Goal: Ask a question

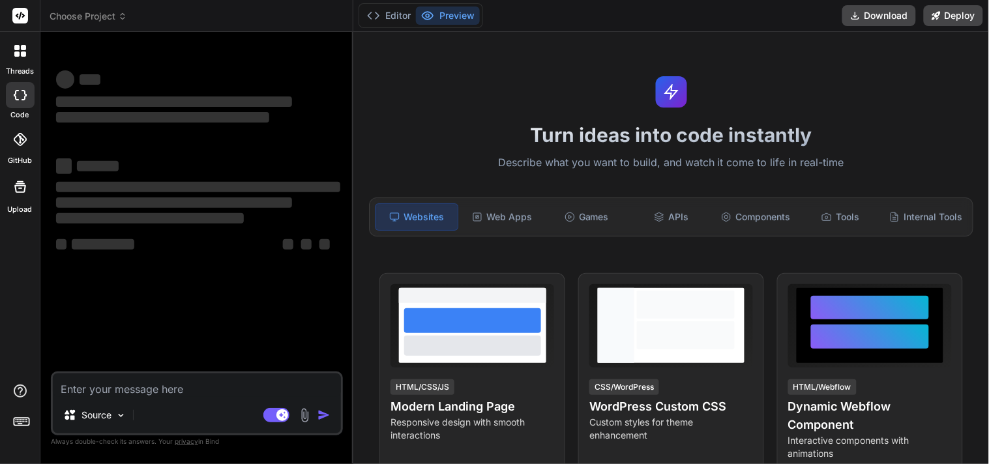
type textarea "x"
click at [152, 376] on textarea at bounding box center [197, 385] width 288 height 23
type textarea "G"
type textarea "x"
type textarea "Gi"
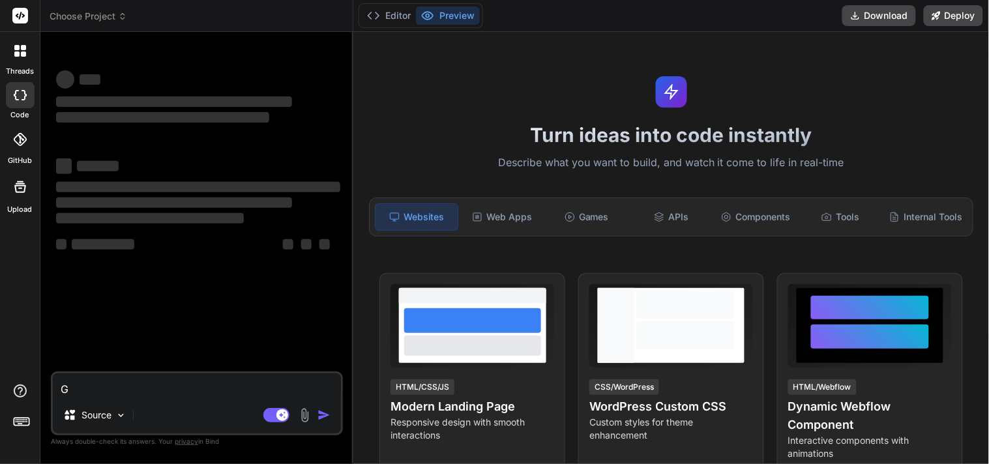
type textarea "x"
type textarea "Giv"
type textarea "x"
type textarea "Give"
type textarea "x"
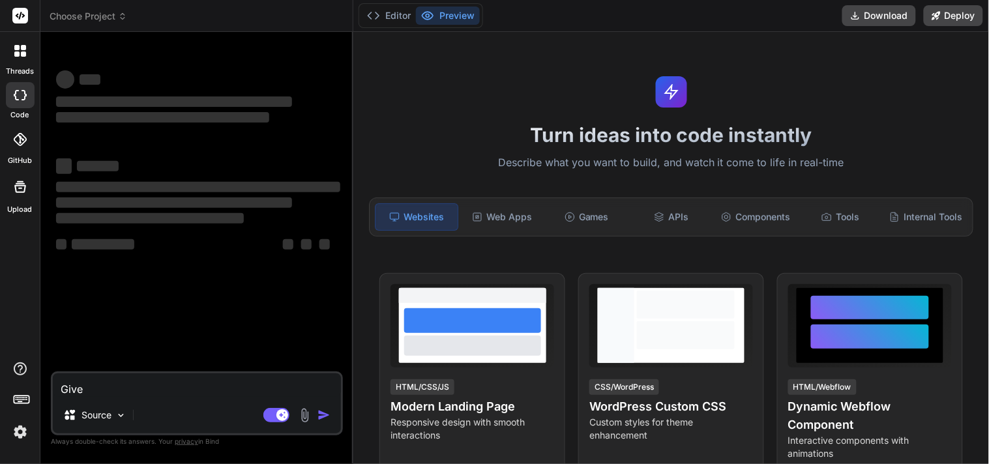
type textarea "Give"
type textarea "x"
type textarea "Give m"
type textarea "x"
type textarea "Give me"
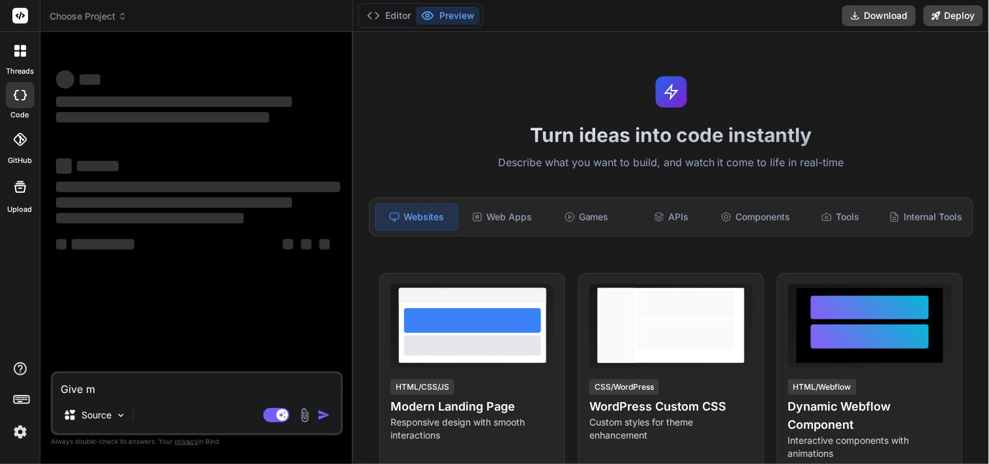
type textarea "x"
type textarea "Give me"
type textarea "x"
type textarea "Give me s"
type textarea "x"
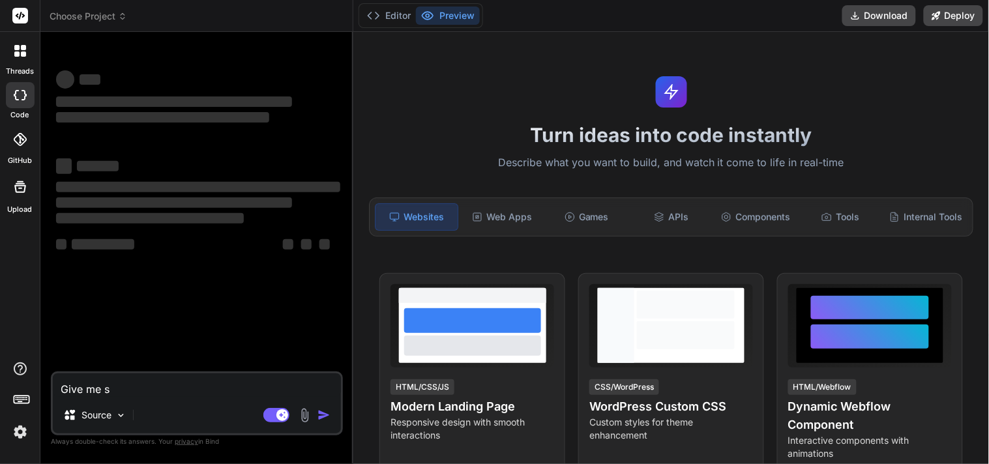
type textarea "Give me sl"
type textarea "x"
type textarea "Give me slo"
type textarea "x"
type textarea "Give me slog"
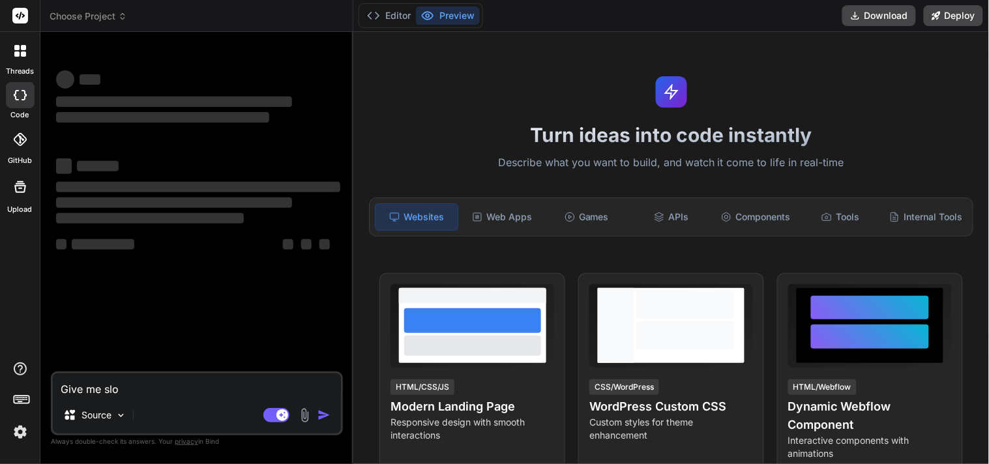
type textarea "x"
type textarea "Give me sloga"
type textarea "x"
type textarea "Give me slogan"
type textarea "x"
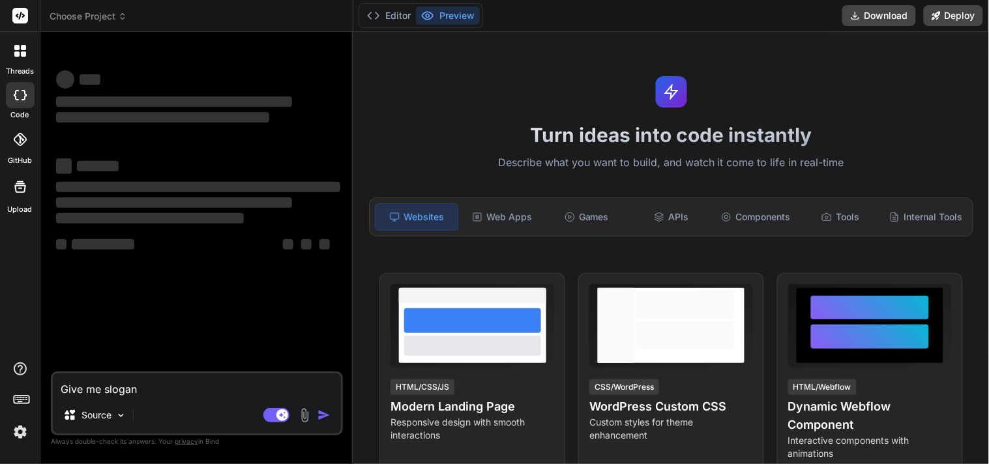
type textarea "Give me slogan"
type textarea "x"
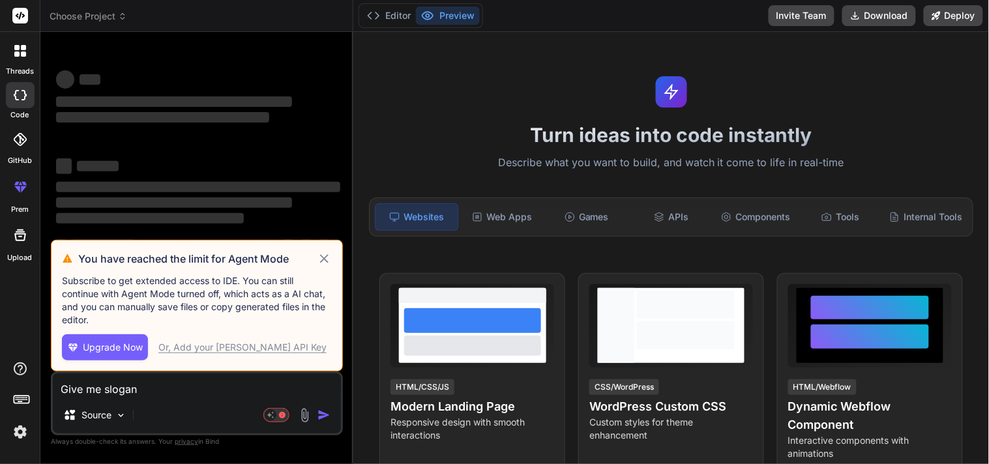
type textarea "Give me slogan w"
type textarea "x"
type textarea "Give me slogan wh"
type textarea "x"
type textarea "Give me slogan whi"
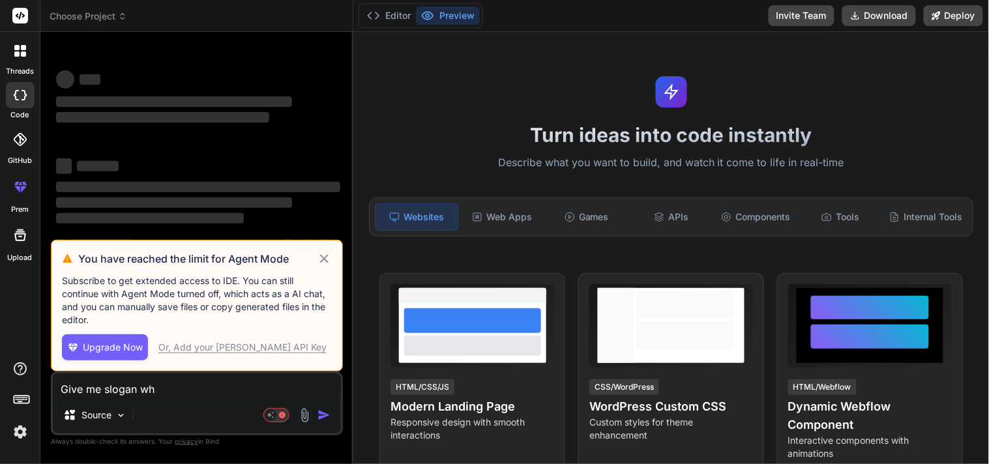
type textarea "x"
type textarea "Give me slogan whic"
type textarea "x"
type textarea "Give me slogan which"
type textarea "x"
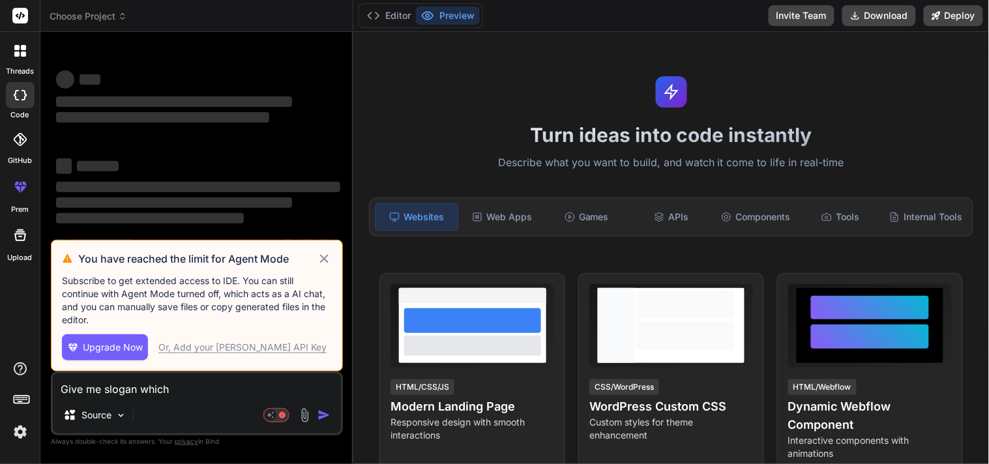
type textarea "Give me slogan which"
type textarea "x"
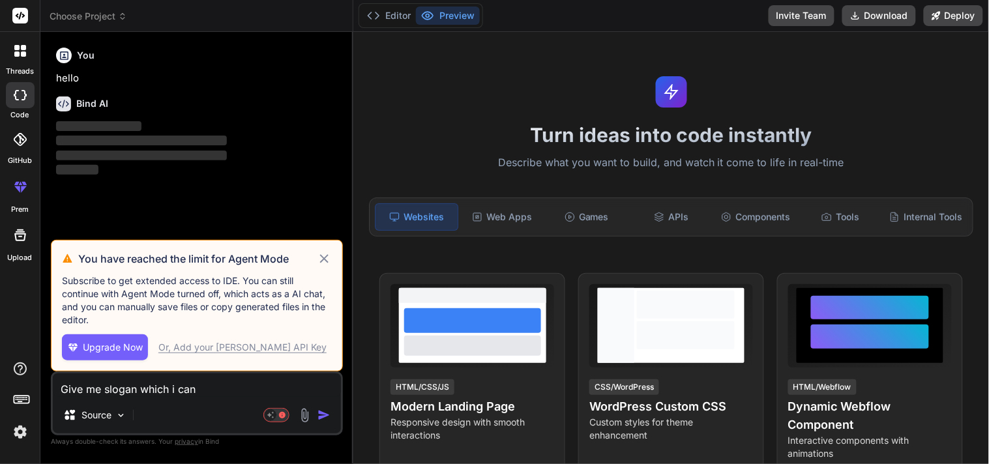
type textarea "Give me slogan which i can"
type textarea "x"
type textarea "Give me slogan which i can w"
type textarea "x"
type textarea "Give me slogan which i can wr"
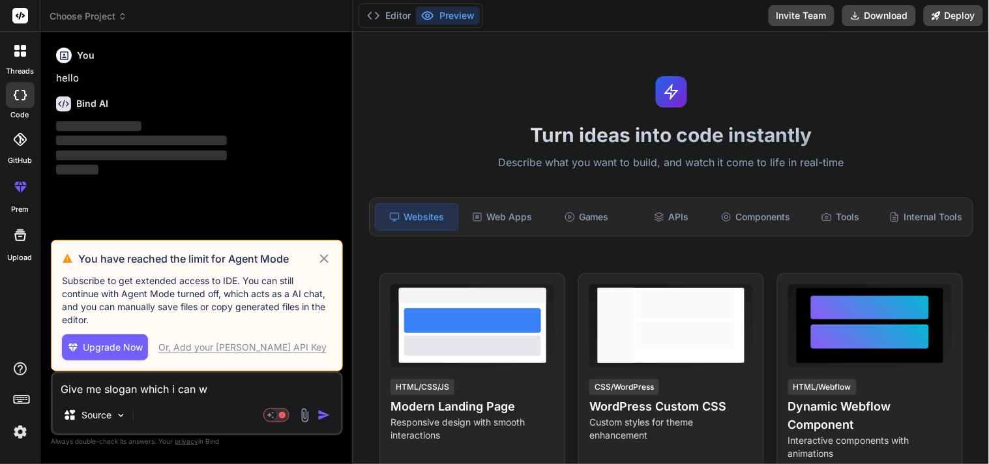
type textarea "x"
type textarea "Give me slogan which i can wri"
type textarea "x"
type textarea "Give me slogan which i can writ"
type textarea "x"
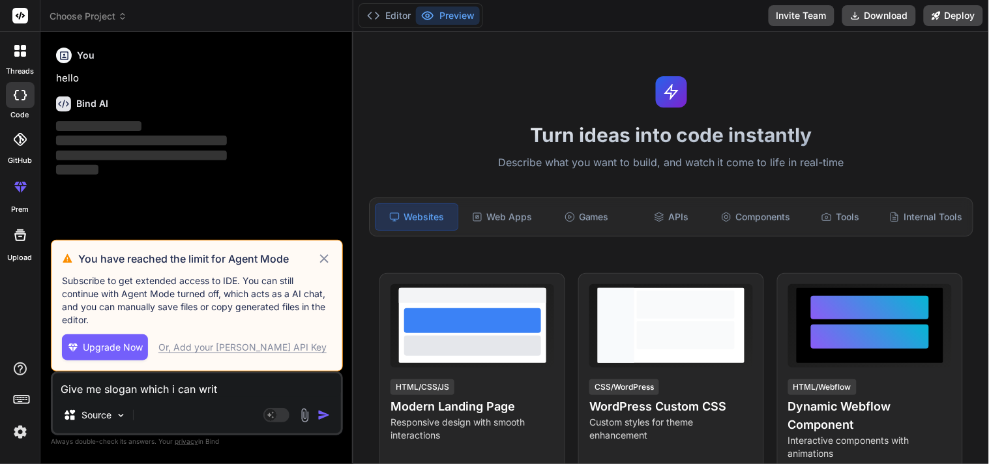
type textarea "Give me slogan which i can write"
type textarea "x"
type textarea "Give me slogan which i can write"
type textarea "x"
type textarea "Give me slogan which i can write o"
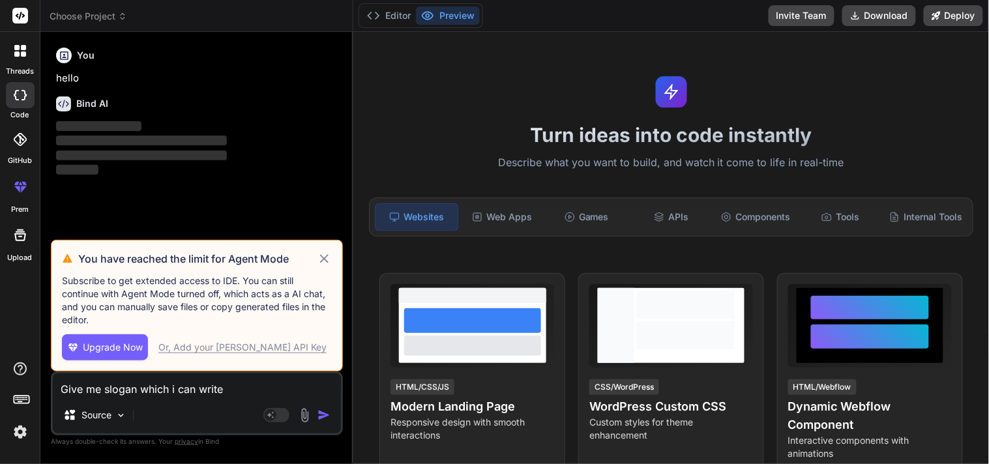
type textarea "x"
type textarea "Give me slogan which i can write on"
type textarea "x"
type textarea "Give me slogan which i can write on"
type textarea "x"
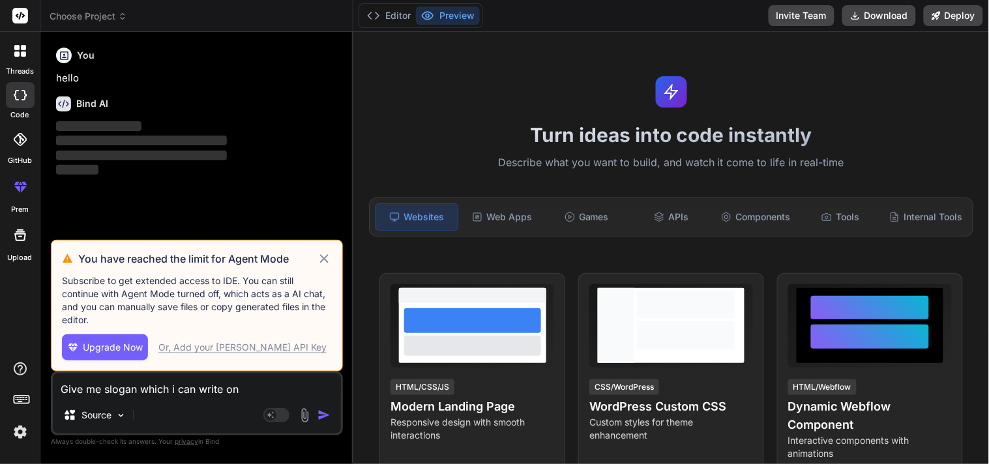
type textarea "Give me slogan which i can write on b"
type textarea "x"
type textarea "Give me slogan which i can write on ba"
type textarea "x"
type textarea "Give me slogan which i can write on bac"
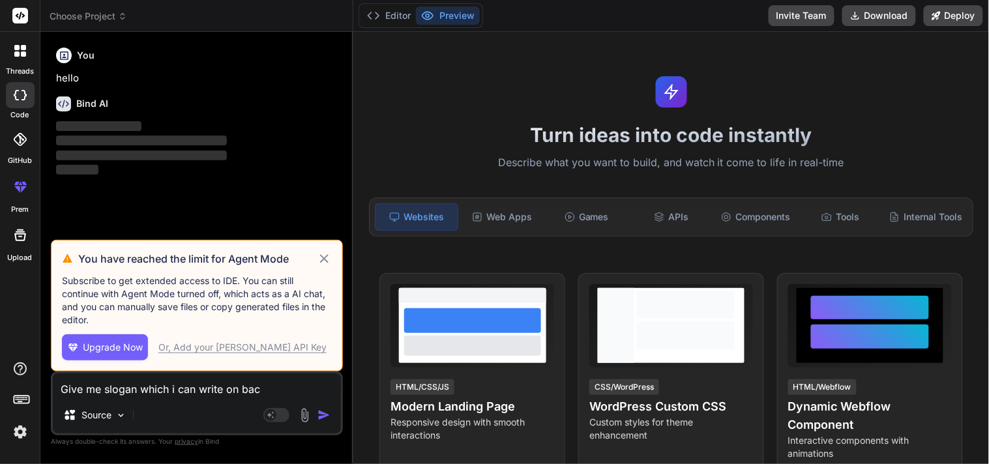
type textarea "x"
type textarea "Give me slogan which i can write on back"
type textarea "x"
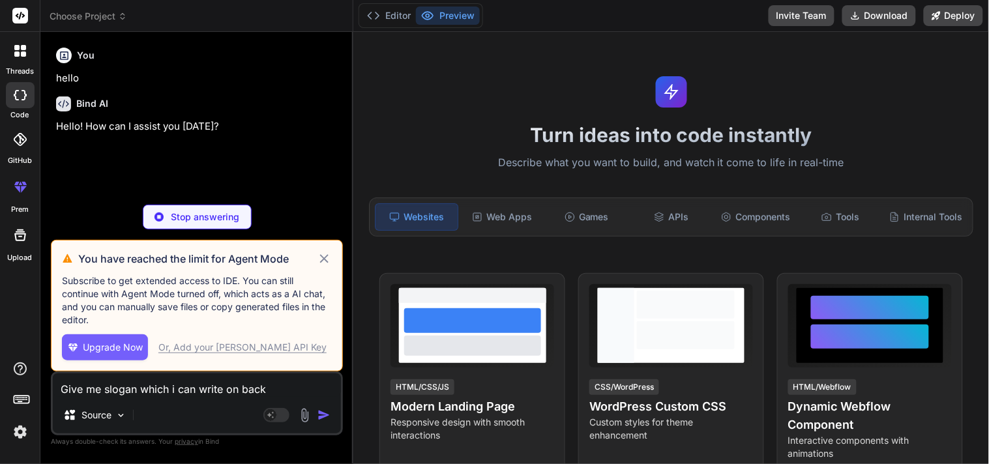
type textarea "Give me slogan which i can write on [PERSON_NAME]"
type textarea "x"
type textarea "Give me slogan which i can write on back"
type textarea "x"
type textarea "Give me slogan which i can write on bac"
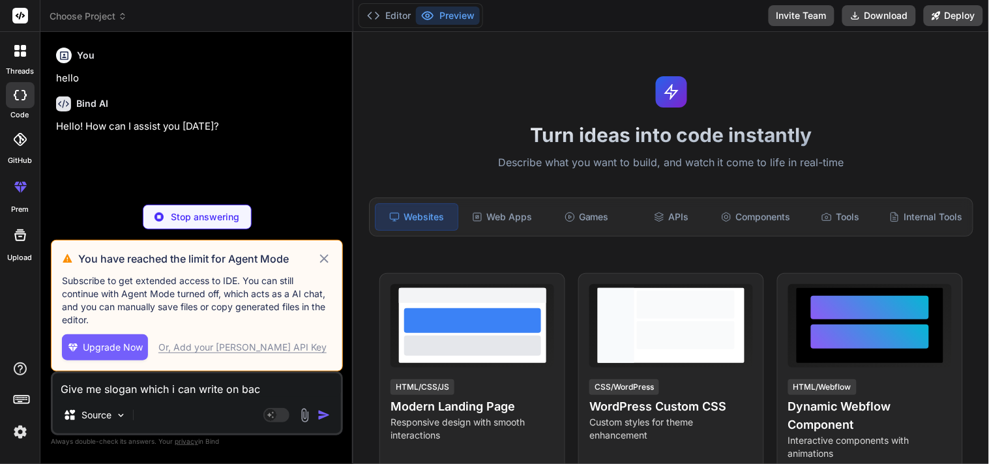
type textarea "x"
type textarea "Give me slogan which i can write on ba"
type textarea "x"
type textarea "Give me slogan which i can write on b"
type textarea "x"
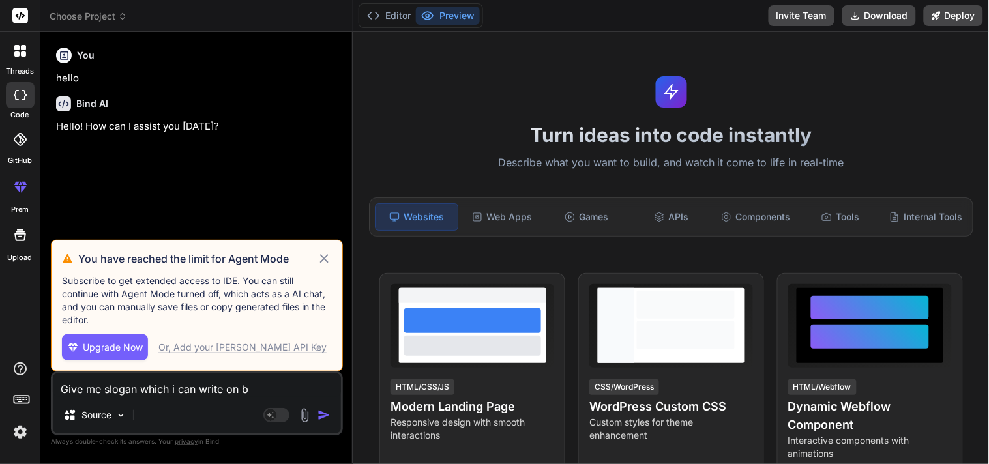
type textarea "Give me slogan which i can write on"
type textarea "x"
type textarea "Give me slogan which i can write on Q"
type textarea "x"
type textarea "Give me slogan which i can write on QS"
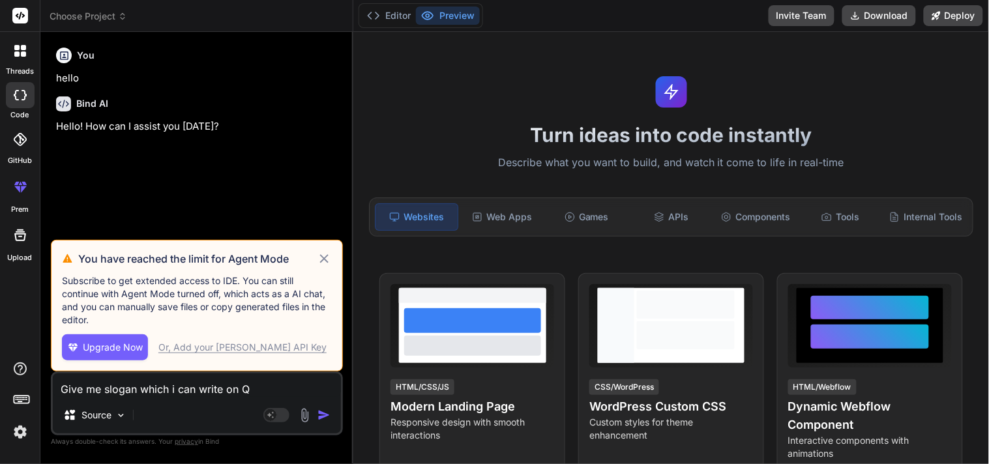
type textarea "x"
type textarea "Give me slogan which i can write on QSR"
type textarea "x"
type textarea "Give me slogan which i can write on QSR"
type textarea "x"
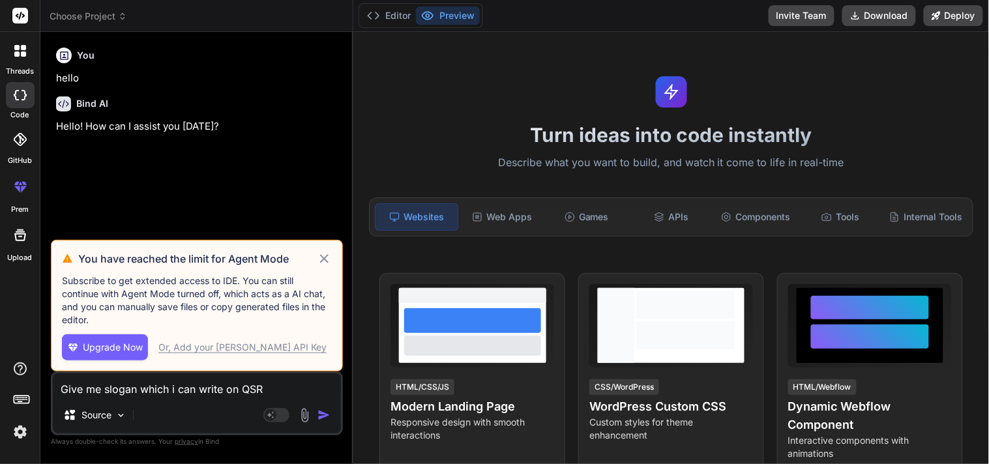
type textarea "Give me slogan which i can write on QSR B"
type textarea "x"
type textarea "Give me slogan which i can write on QSR Ba"
type textarea "x"
type textarea "Give me slogan which i can write on QSR Bac"
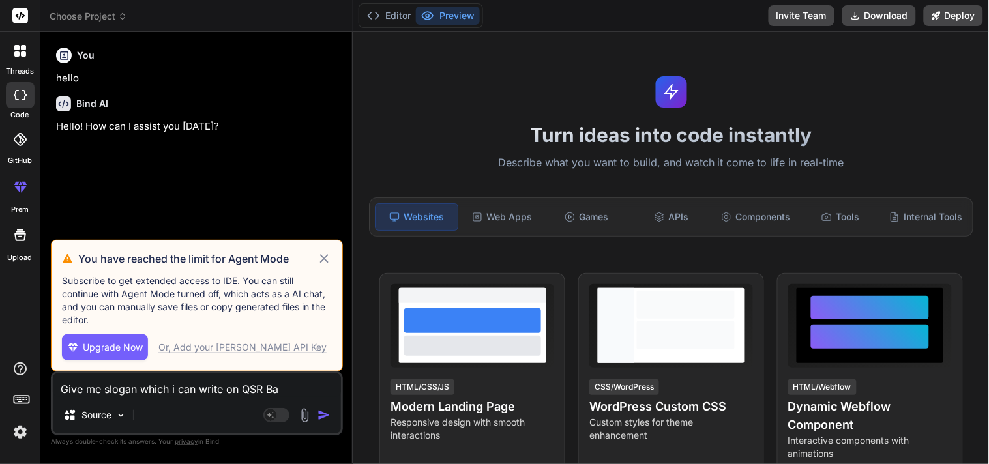
type textarea "x"
type textarea "Give me slogan which i can write on QSR Back"
type textarea "x"
type textarea "Give me slogan which i can write on QSR [PERSON_NAME]"
type textarea "x"
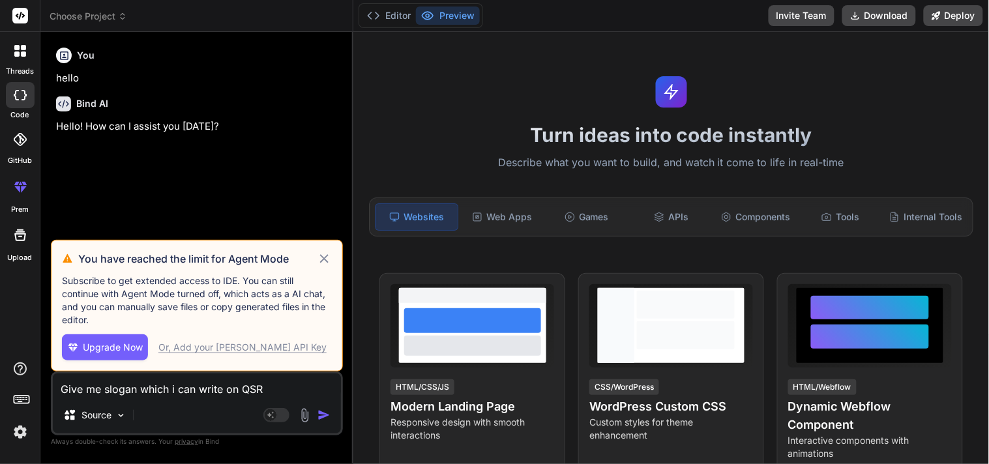
type textarea "Give me slogan which i can write on QSR [PERSON_NAME]"
type textarea "x"
type textarea "Give me slogan which i can write on QSR Backoff"
type textarea "x"
type textarea "Give me slogan which i can write on QSR Backoffi"
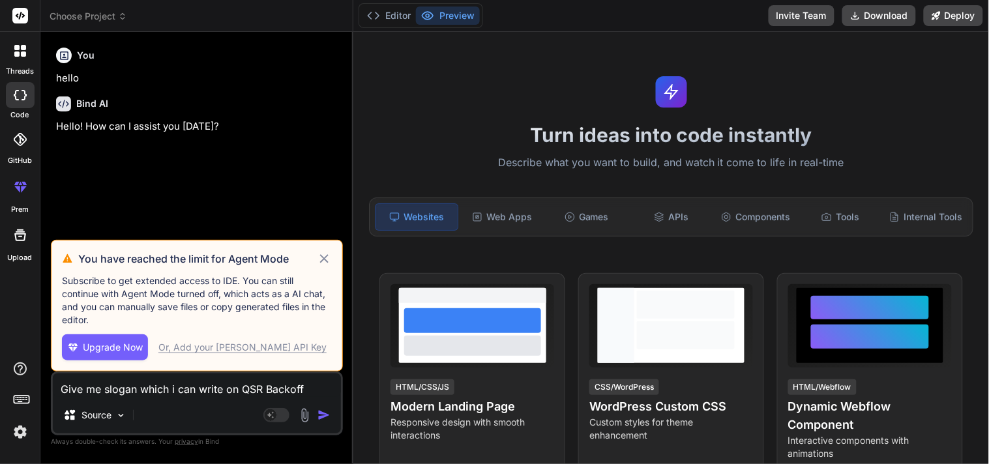
type textarea "x"
type textarea "Give me slogan which i can write on QSR Backoffic"
type textarea "x"
type textarea "Give me slogan which i can write on QSR Backoffice"
type textarea "x"
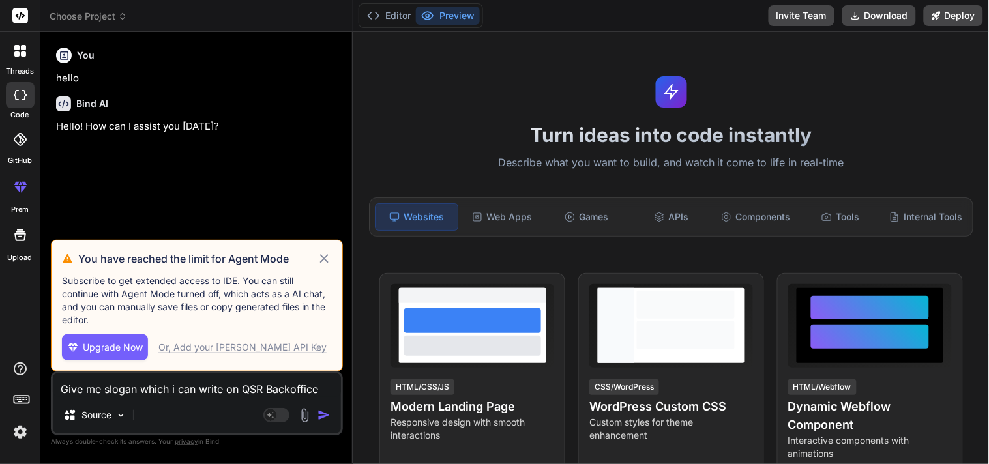
type textarea "Give me slogan which i can write on QSR Backoffice"
type textarea "x"
type textarea "Give me slogan which i can write on QSR Backoffice l"
type textarea "x"
type textarea "Give me slogan which i can write on QSR Backoffice lo"
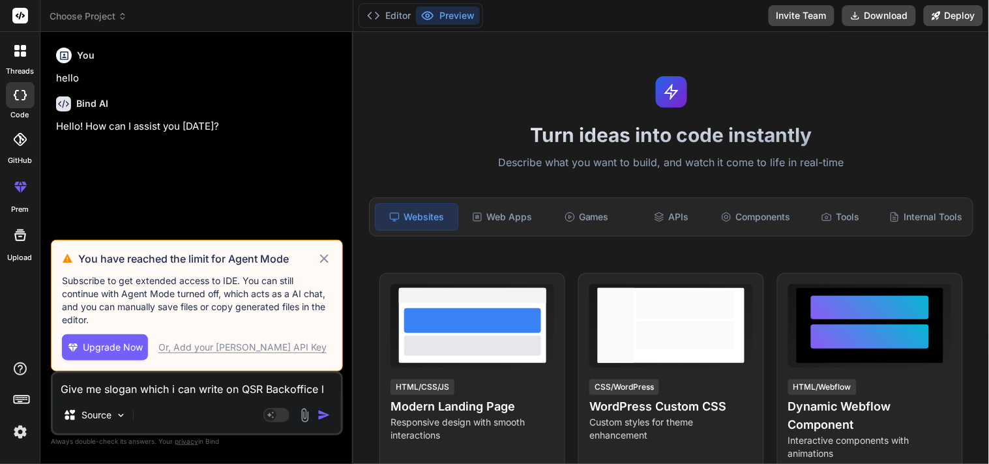
type textarea "x"
type textarea "Give me slogan which i can write on QSR Backoffice log"
type textarea "x"
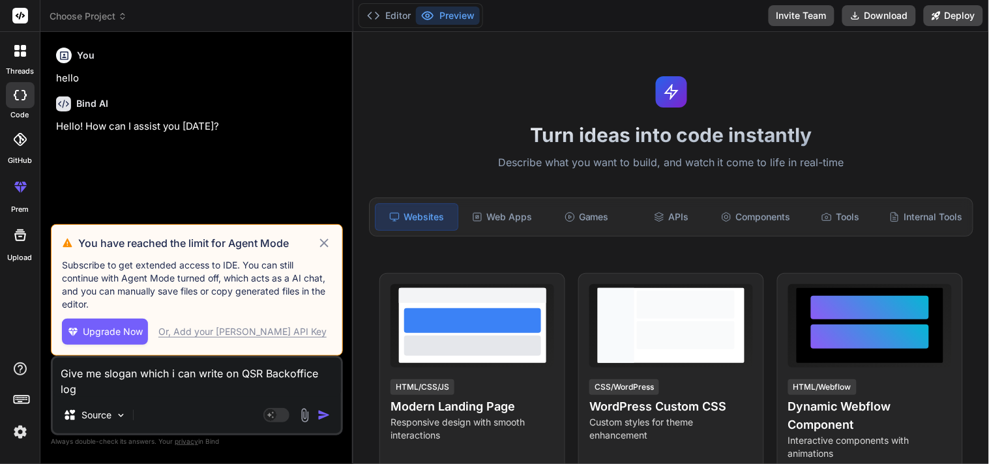
type textarea "Give me slogan which i can write on QSR Backoffice logi"
type textarea "x"
type textarea "Give me slogan which i can write on QSR Backoffice login"
type textarea "x"
type textarea "Give me slogan which i can write on QSR Backoffice login"
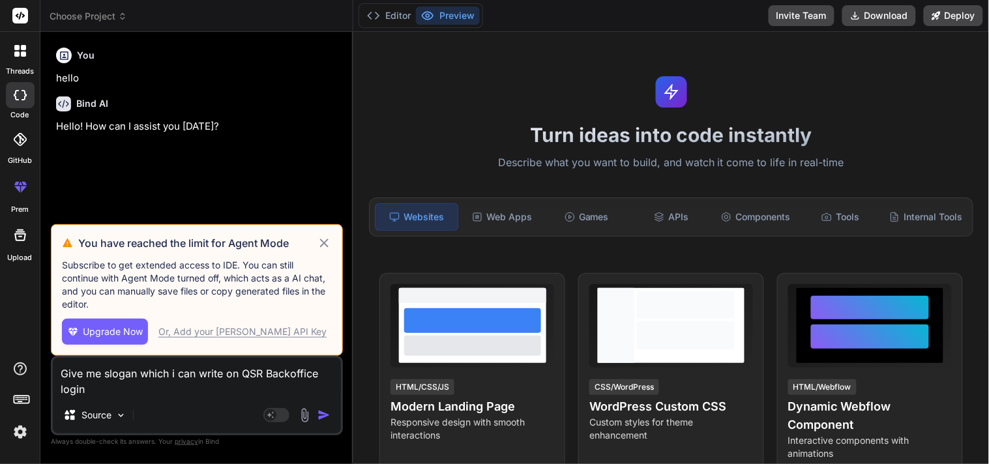
type textarea "x"
type textarea "Give me slogan which i can write on QSR Backoffice login p"
type textarea "x"
type textarea "Give me slogan which i can write on QSR Backoffice login pa"
type textarea "x"
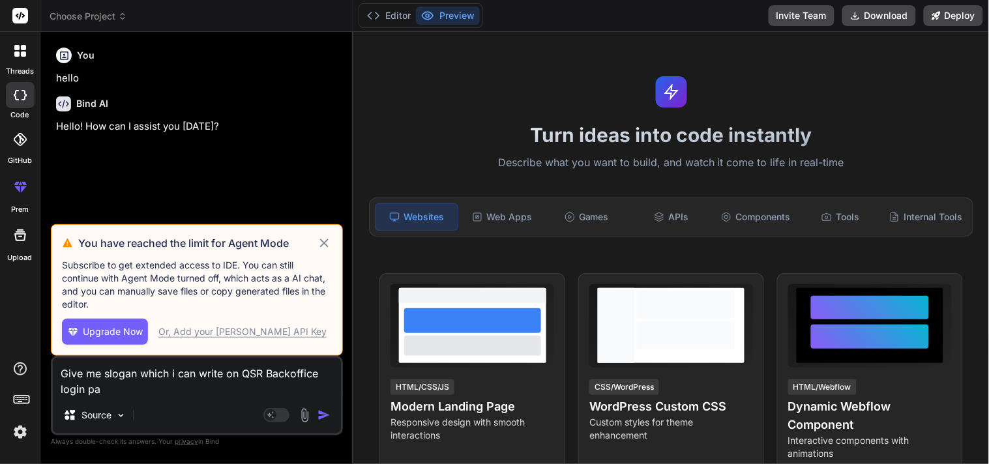
type textarea "Give me slogan which i can write on QSR Backoffice login pag"
type textarea "x"
type textarea "Give me slogan which i can write on QSR Backoffice login page"
type textarea "x"
type textarea "Give me slogan which i can write on QSR Backoffice login page"
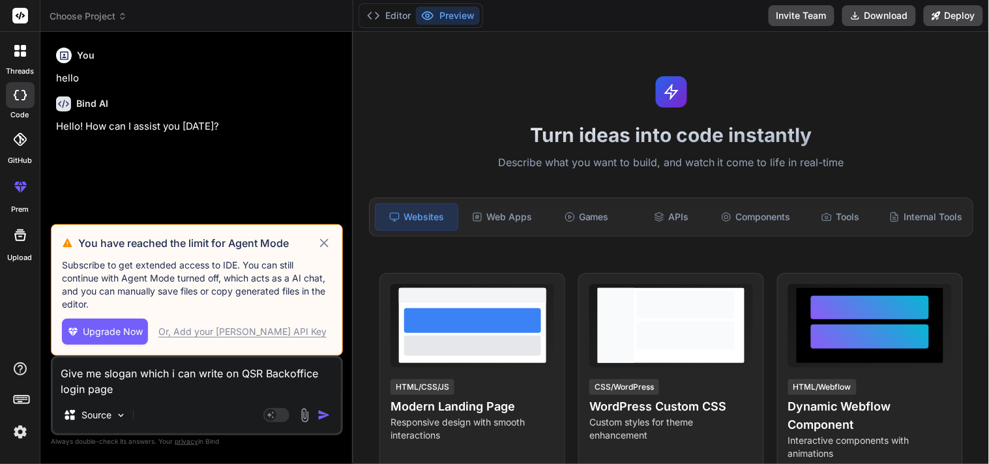
type textarea "x"
type textarea "Give me slogan which i can write on QSR Backoffice login page f"
type textarea "x"
type textarea "Give me slogan which i can write on QSR Backoffice login page fo"
type textarea "x"
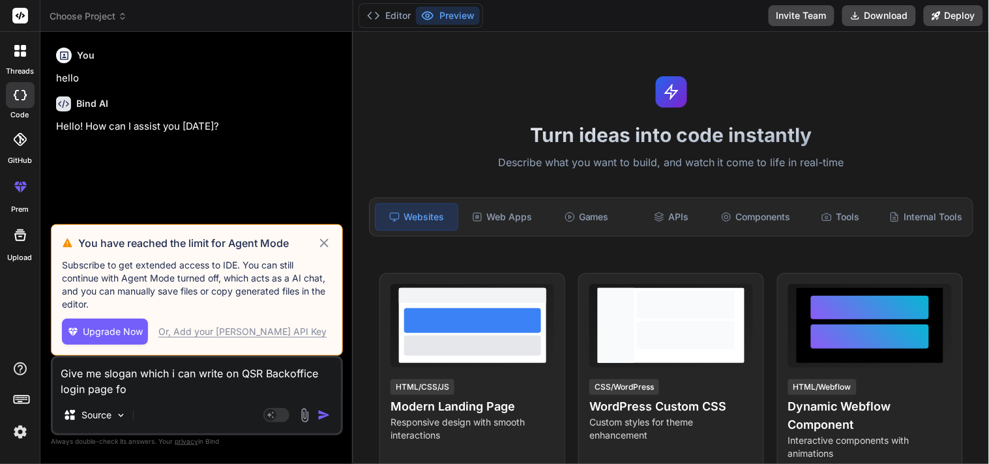
type textarea "Give me slogan which i can write on QSR Backoffice login page for"
type textarea "x"
type textarea "Give me slogan which i can write on QSR Backoffice login page for"
type textarea "x"
type textarea "Give me slogan which i can write on QSR Backoffice login page for"
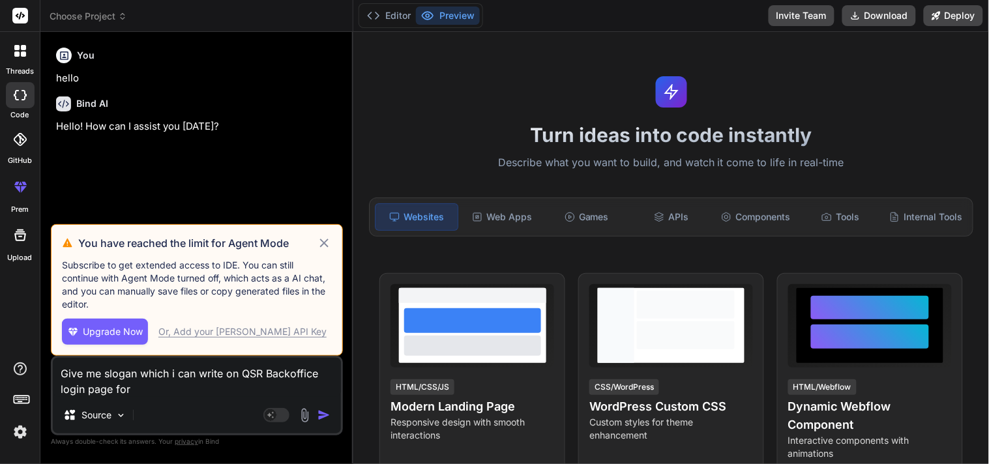
type textarea "x"
type textarea "Give me slogan which i can write on QSR Backoffice login page fo"
type textarea "x"
type textarea "Give me slogan which i can write on QSR Backoffice login page f"
type textarea "x"
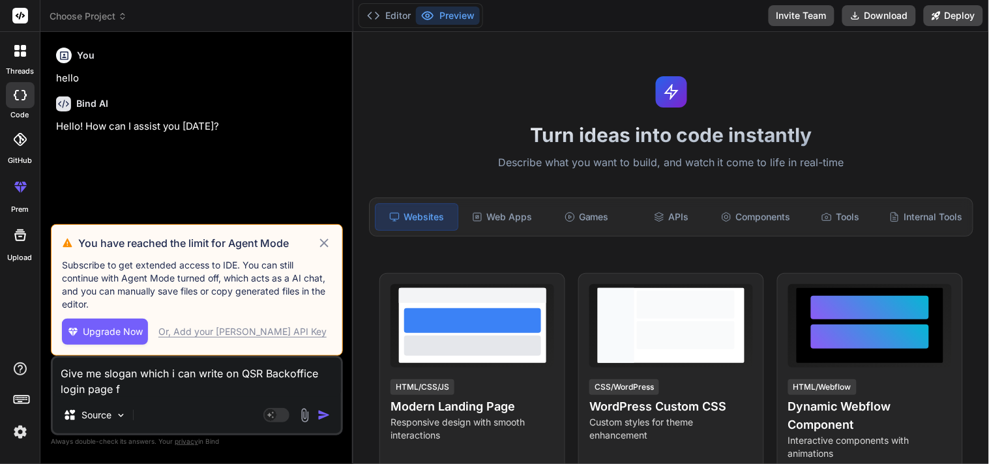
type textarea "Give me slogan which i can write on QSR Backoffice login page"
type textarea "x"
type textarea "Give me slogan which i can write on QSR Backoffice login page ,"
type textarea "x"
type textarea "Give me slogan which i can write on QSR Backoffice login page ,"
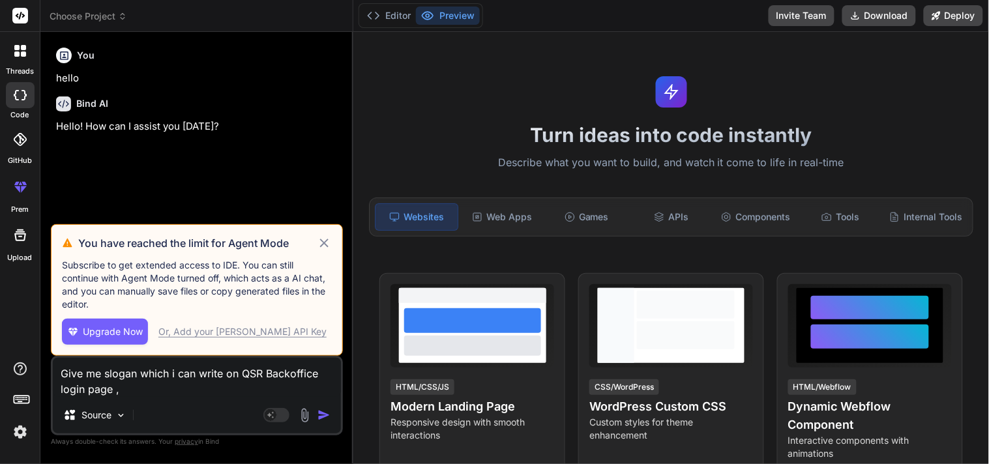
type textarea "x"
type textarea "Give me slogan which i can write on QSR Backoffice login page , s"
type textarea "x"
type textarea "Give me slogan which i can write on QSR Backoffice login page , sl"
type textarea "x"
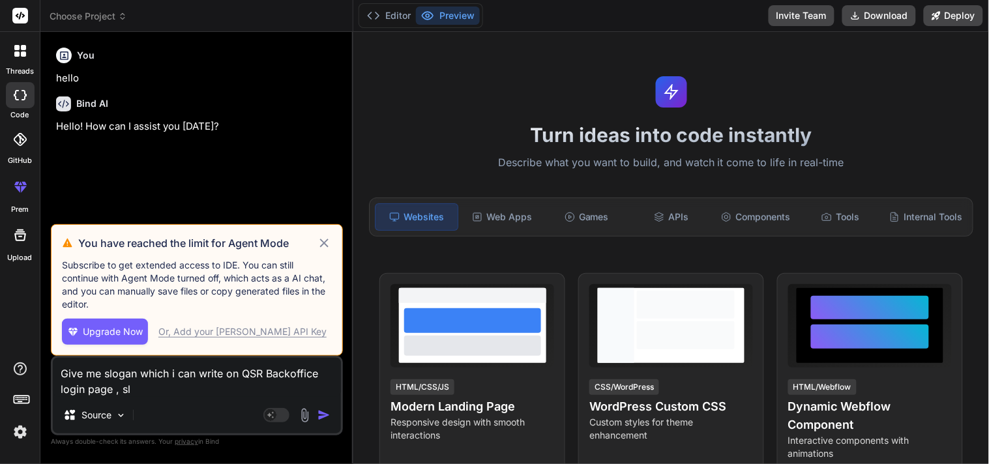
type textarea "Give me slogan which i can write on QSR Backoffice login page , slo"
type textarea "x"
type textarea "Give me slogan which i can write on QSR Backoffice login page , slog"
type textarea "x"
type textarea "Give me slogan which i can write on QSR Backoffice login page , sloga"
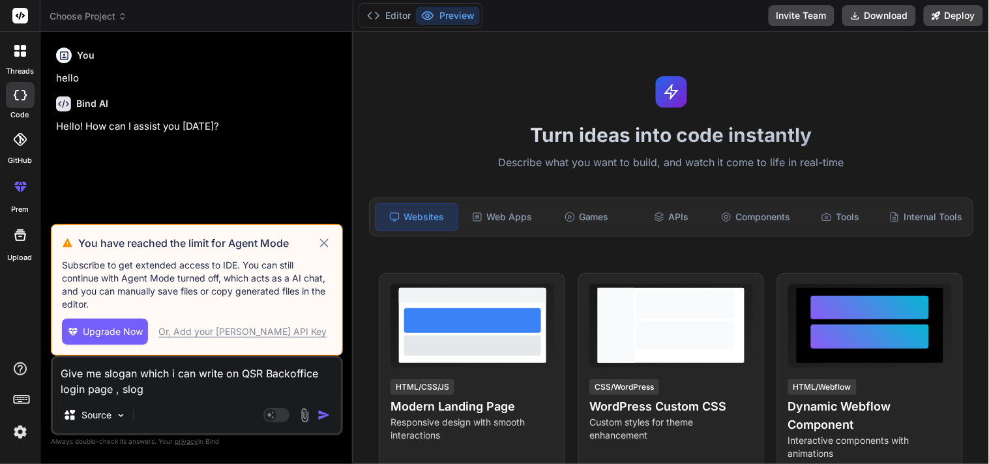
type textarea "x"
type textarea "Give me slogan which i can write on QSR Backoffice login page , slogan"
type textarea "x"
type textarea "Give me slogan which i can write on QSR Backoffice login page , slogan"
type textarea "x"
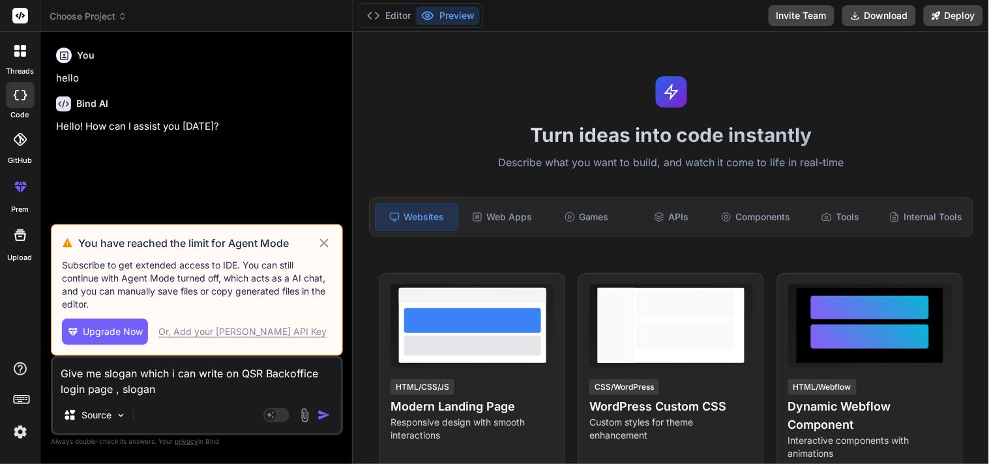
type textarea "Give me slogan which i can write on QSR Backoffice login page , slogan s"
type textarea "x"
type textarea "Give me slogan which i can write on QSR Backoffice login page , slogan sh"
type textarea "x"
type textarea "Give me slogan which i can write on QSR Backoffice login page , slogan sho"
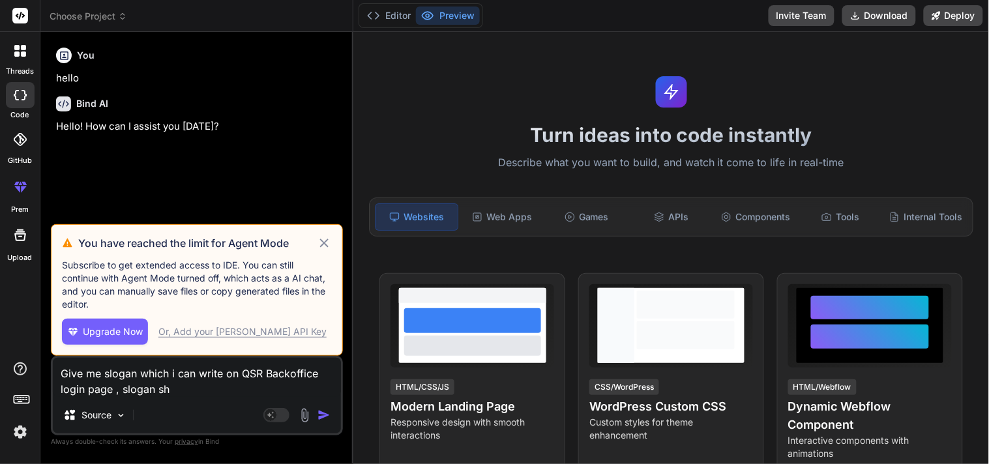
type textarea "x"
type textarea "Give me slogan which i can write on QSR Backoffice login page , slogan shou"
type textarea "x"
type textarea "Give me slogan which i can write on QSR Backoffice login page , slogan shoul"
type textarea "x"
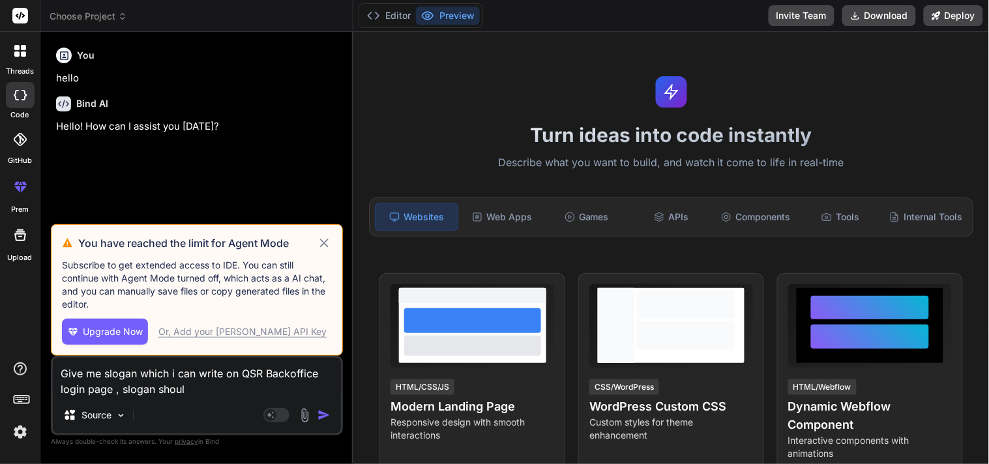
type textarea "Give me slogan which i can write on QSR Backoffice login page , slogan should"
type textarea "x"
type textarea "Give me slogan which i can write on QSR Backoffice login page , slogan should"
type textarea "x"
type textarea "Give me slogan which i can write on QSR Backoffice login page , slogan should"
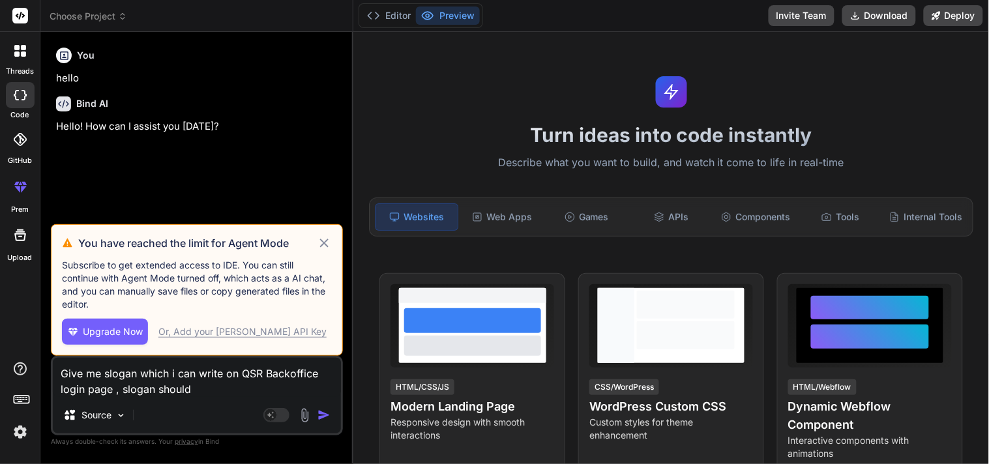
type textarea "x"
type textarea "Give me slogan which i can write on QSR Backoffice login page , slogan shoul"
type textarea "x"
type textarea "Give me slogan which i can write on QSR Backoffice login page , slogan shou"
type textarea "x"
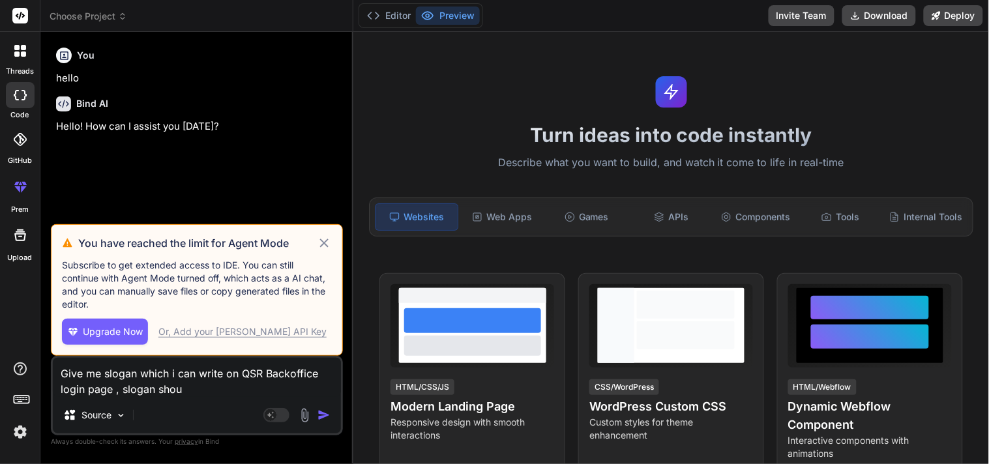
type textarea "Give me slogan which i can write on QSR Backoffice login page , slogan sho"
type textarea "x"
type textarea "Give me slogan which i can write on QSR Backoffice login page , slogan sh"
type textarea "x"
type textarea "Give me slogan which i can write on QSR Backoffice login page , slogan s"
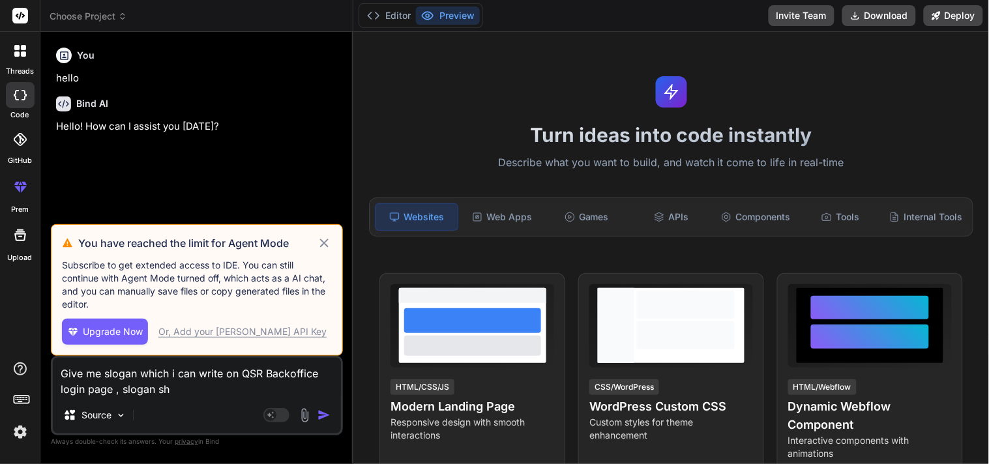
type textarea "x"
type textarea "Give me slogan which i can write on QSR Backoffice login page , slogan"
type textarea "x"
type textarea "Give me slogan which i can write on QSR Backoffice login page , slogan"
type textarea "x"
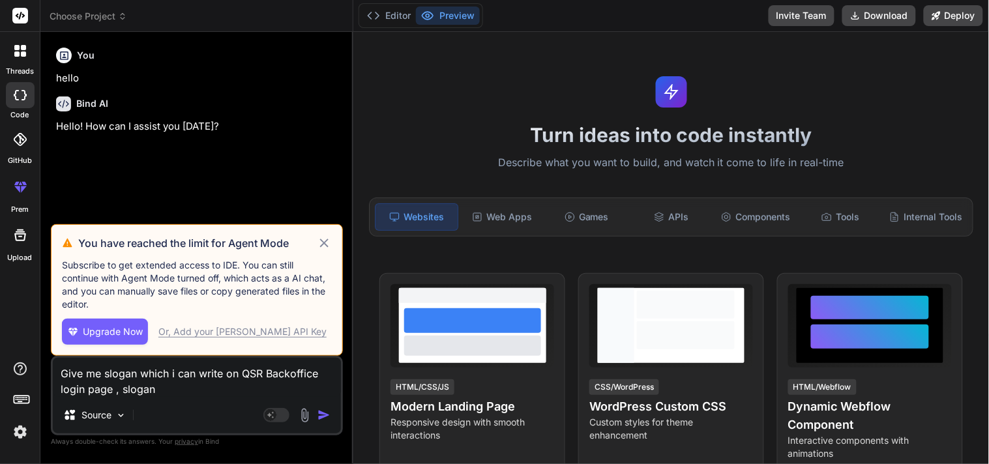
type textarea "Give me slogan which i can write on QSR Backoffice login page , slogan"
drag, startPoint x: 313, startPoint y: 391, endPoint x: 48, endPoint y: 366, distance: 265.9
click at [48, 366] on div "Bind AI Web Search Created with Pixso. Code Generator You hello Bind AI Hello! …" at bounding box center [196, 248] width 313 height 432
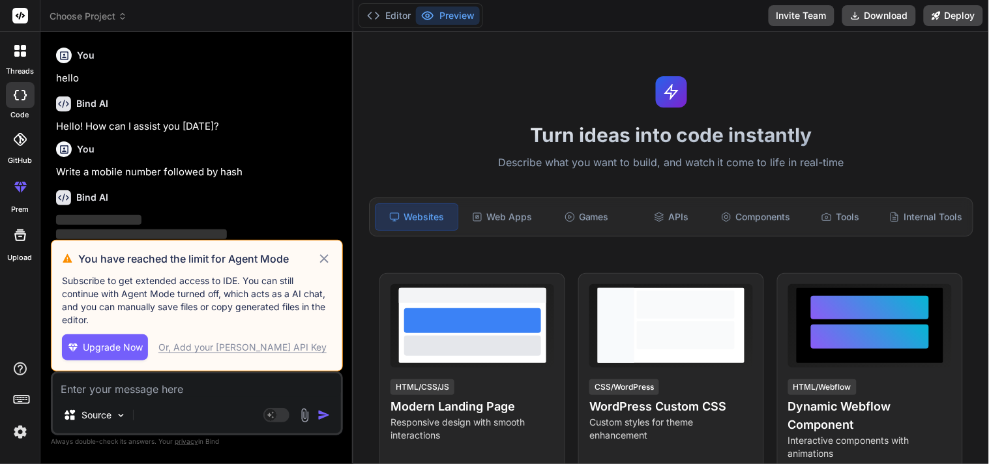
scroll to position [30, 0]
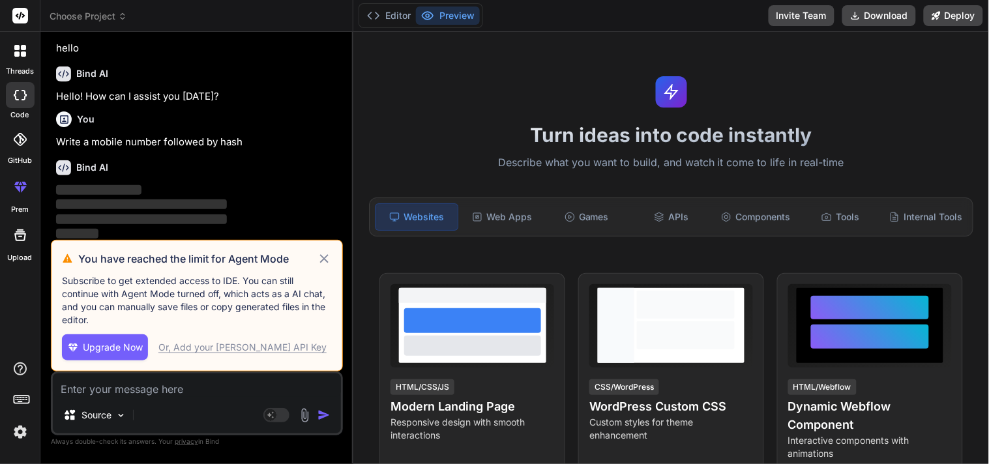
click at [324, 263] on icon at bounding box center [324, 259] width 15 height 16
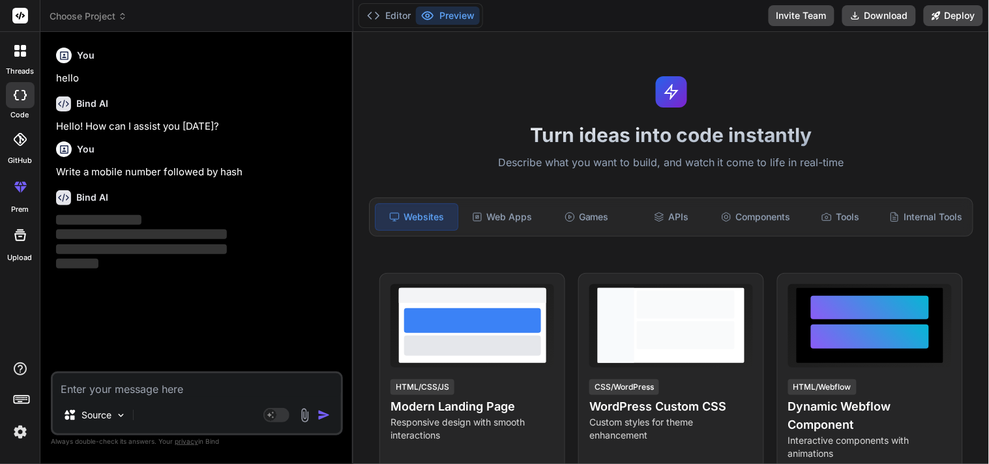
scroll to position [0, 0]
